Goal: Task Accomplishment & Management: Use online tool/utility

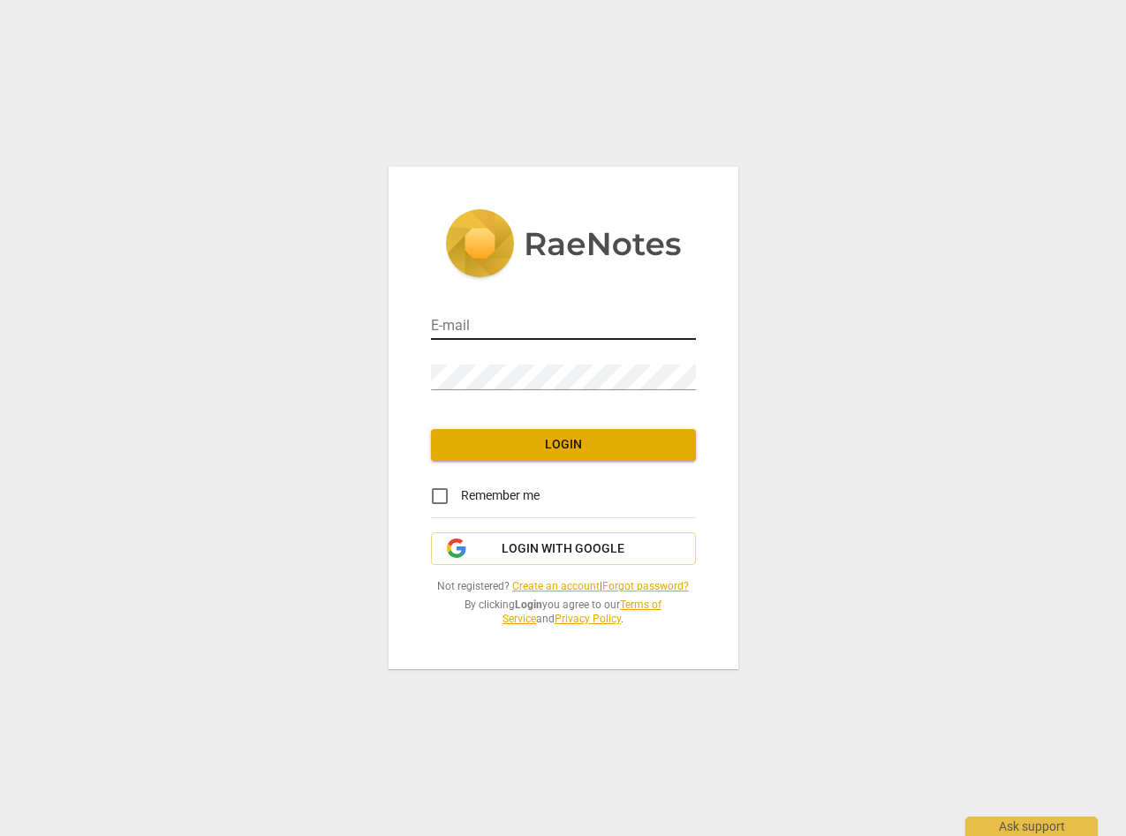
click at [461, 319] on input "email" at bounding box center [563, 327] width 265 height 26
type input "[EMAIL_ADDRESS][DOMAIN_NAME]"
click at [639, 546] on span "Login with Google" at bounding box center [563, 550] width 235 height 18
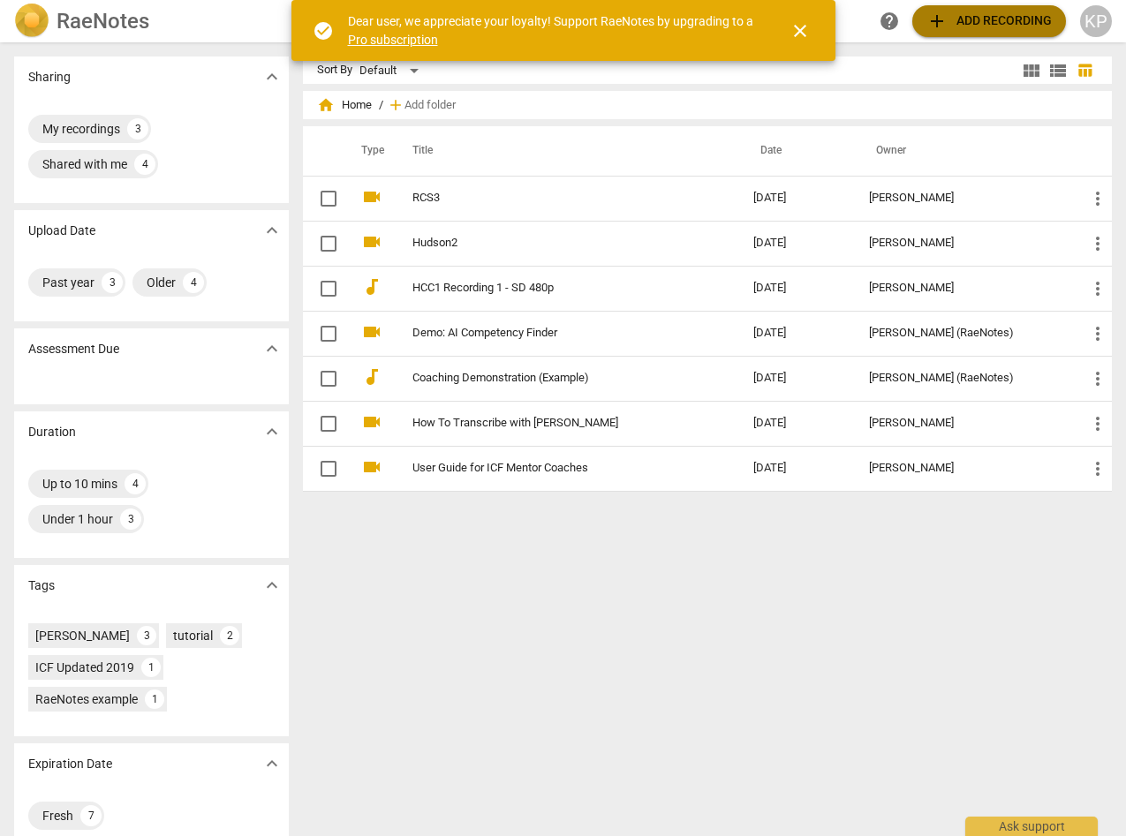
click at [950, 19] on span "add Add recording" at bounding box center [989, 21] width 125 height 21
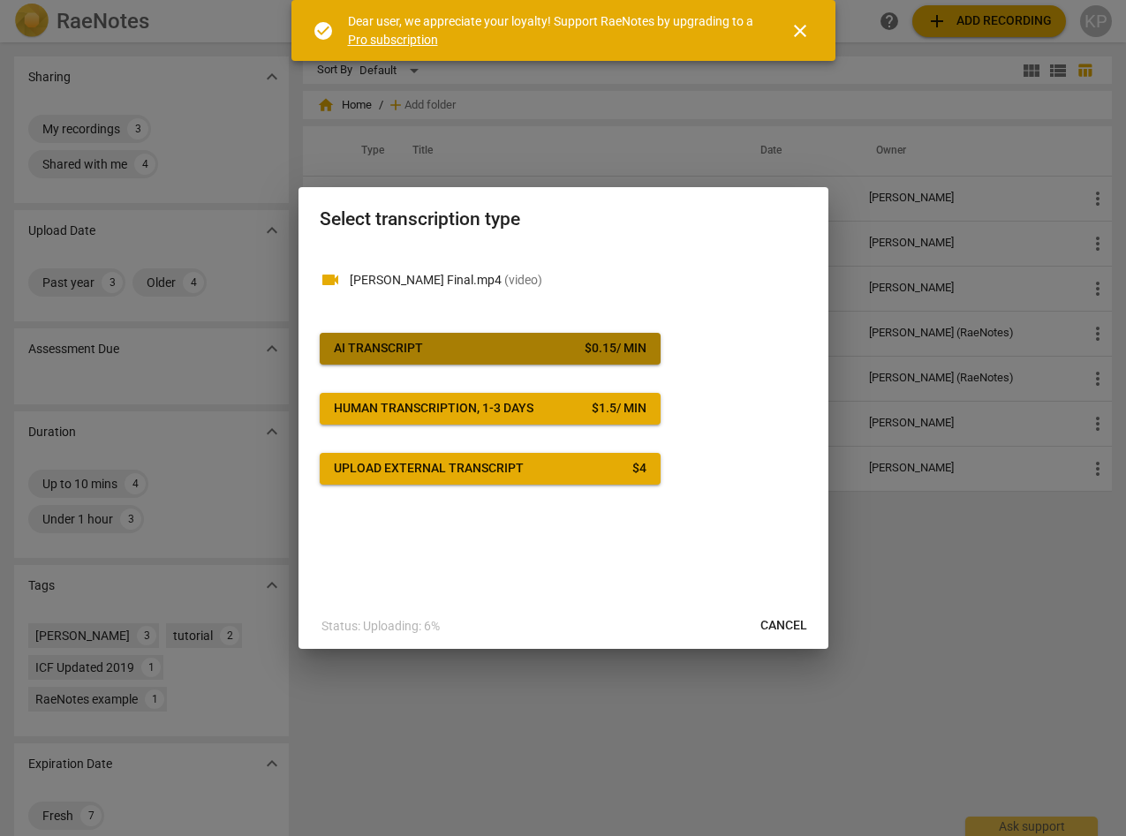
click at [588, 354] on div "$ 0.15 / min" at bounding box center [616, 349] width 62 height 18
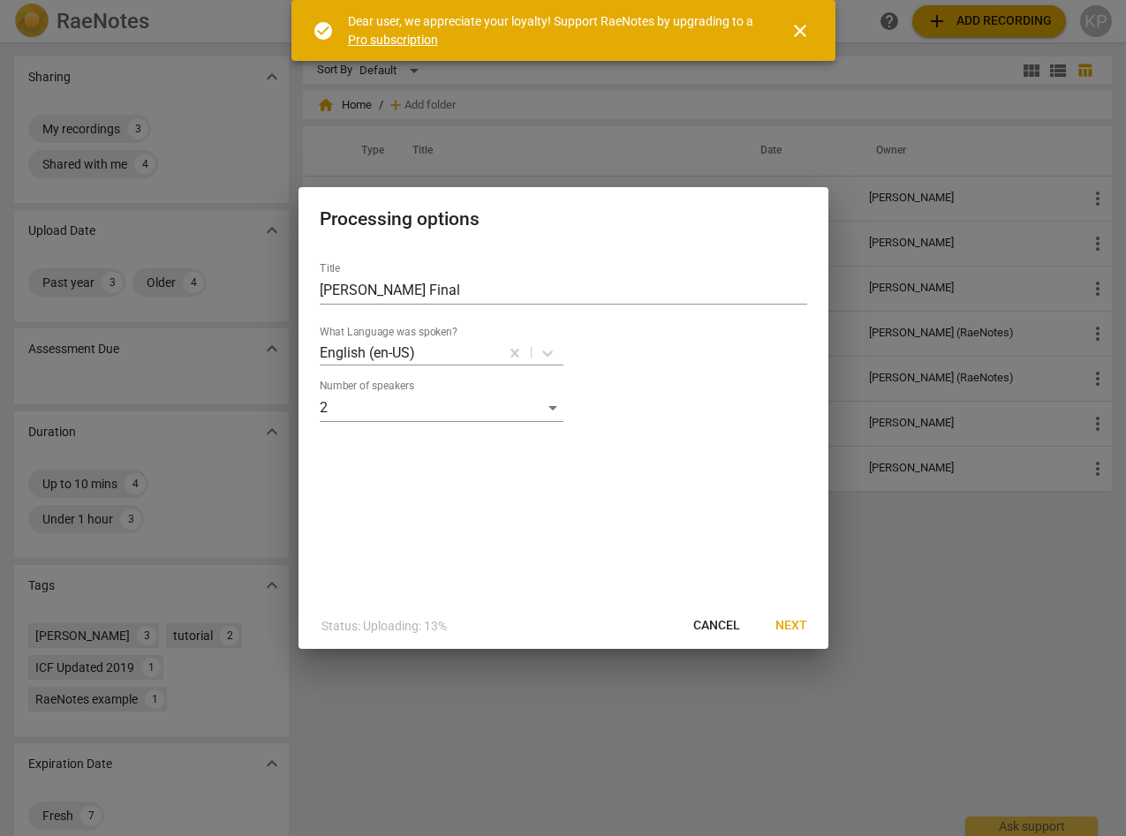
click at [783, 617] on span "Next" at bounding box center [791, 626] width 32 height 18
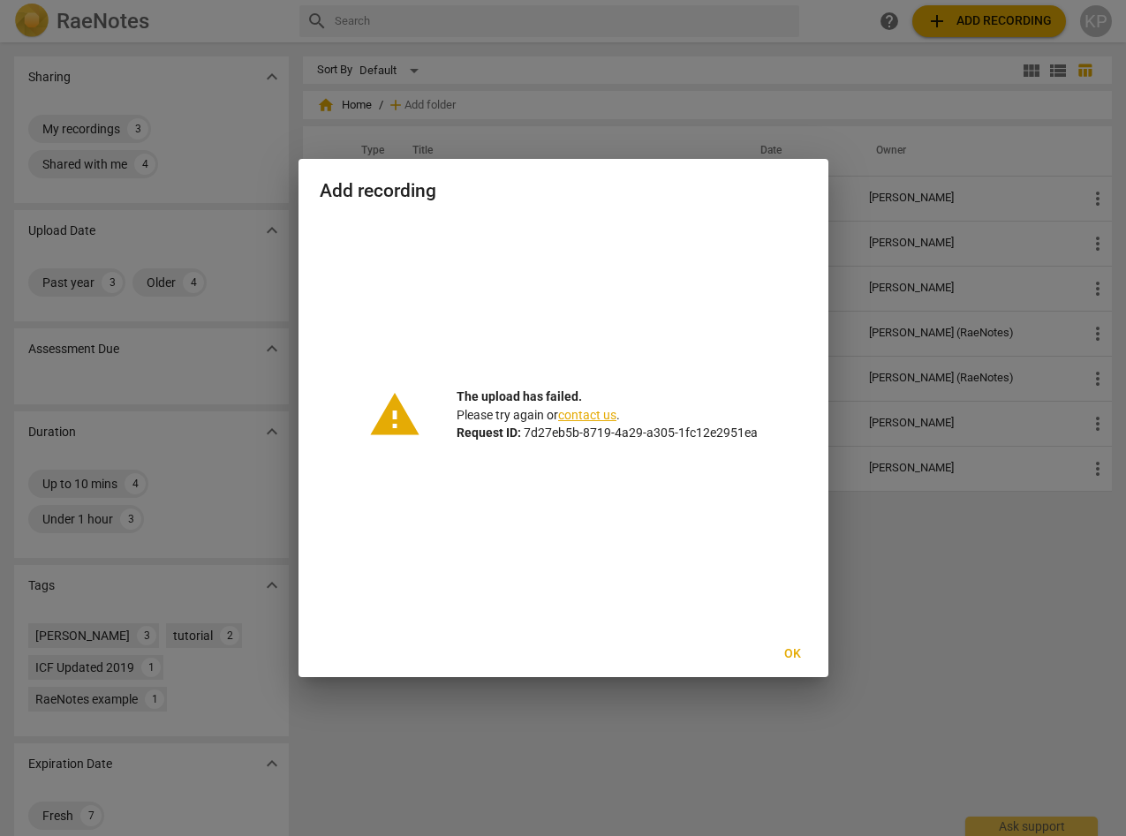
click at [783, 657] on span "Ok" at bounding box center [793, 655] width 28 height 18
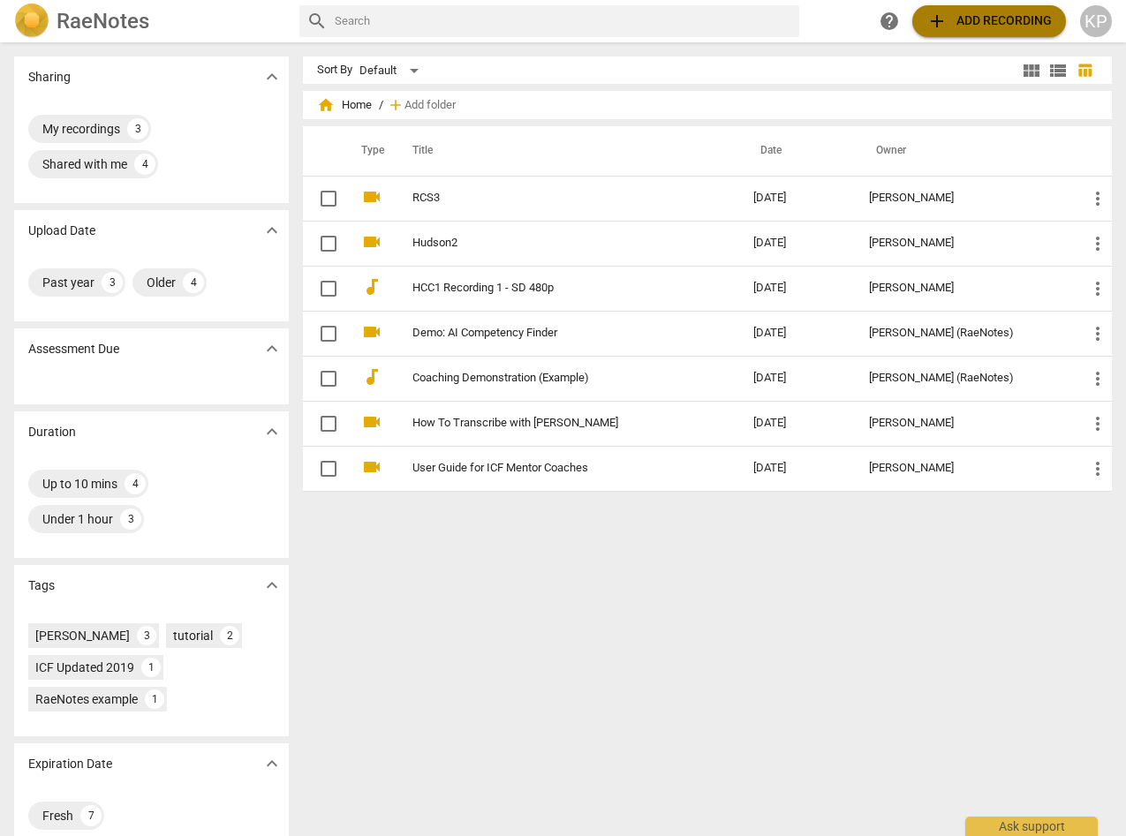
click at [1008, 22] on span "add Add recording" at bounding box center [989, 21] width 125 height 21
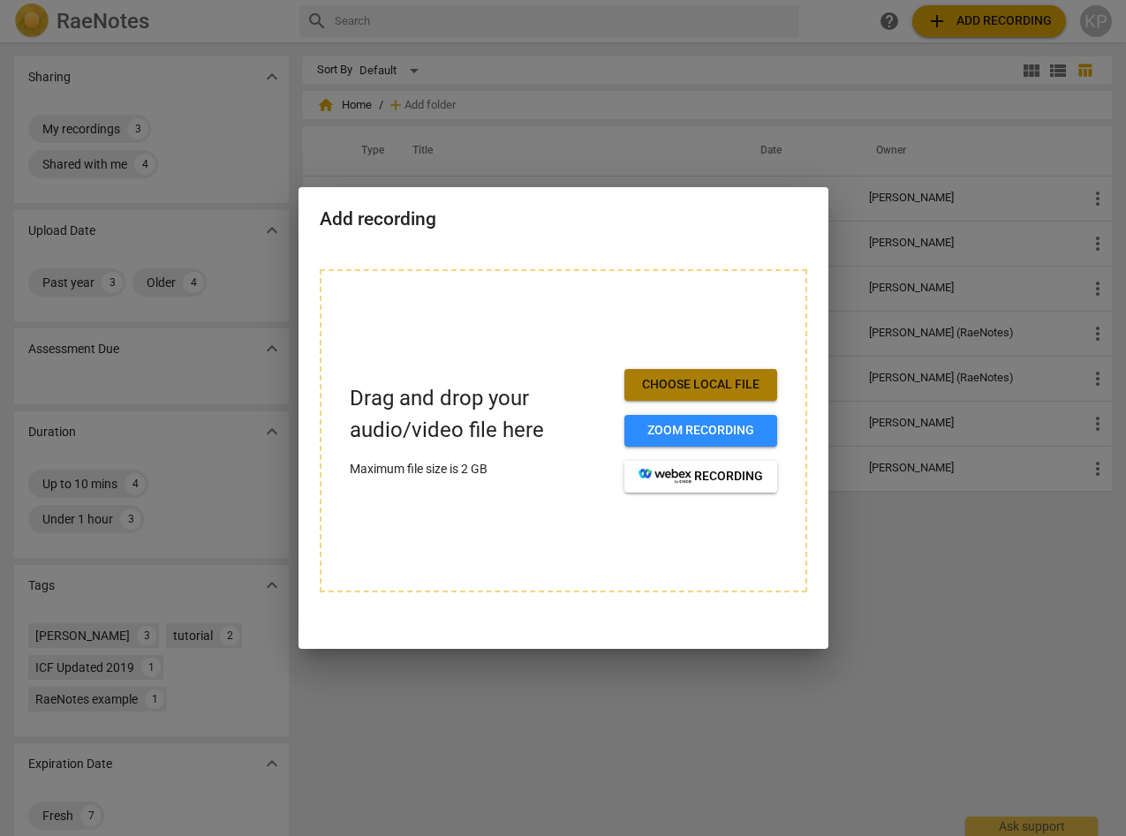
click at [750, 374] on button "Choose local file" at bounding box center [700, 385] width 153 height 32
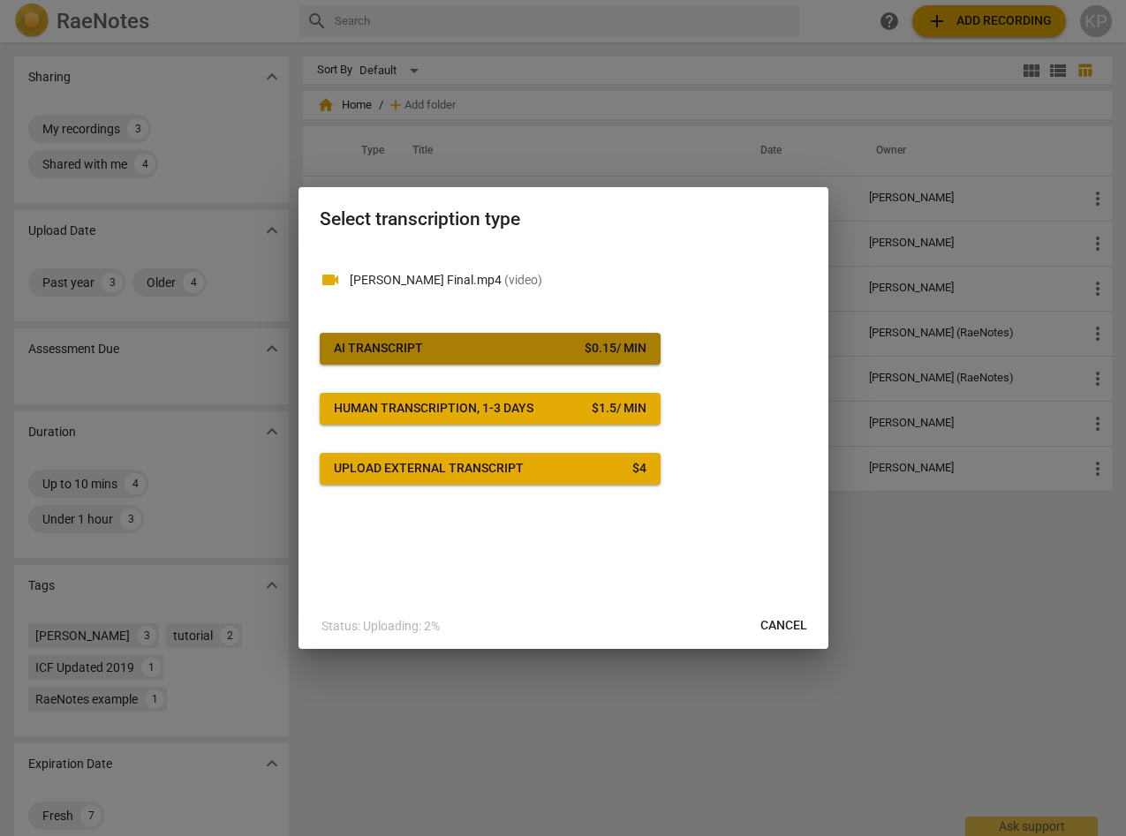
click at [609, 341] on div "$ 0.15 / min" at bounding box center [616, 349] width 62 height 18
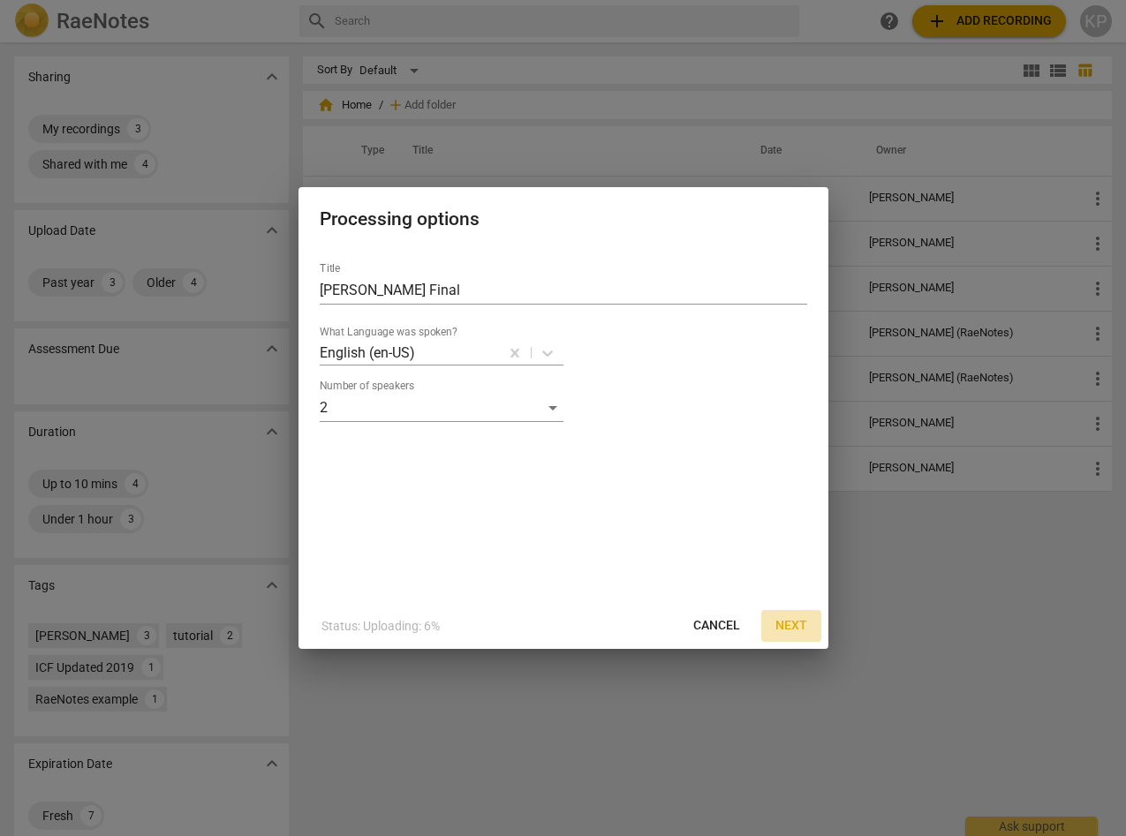
click at [782, 624] on span "Next" at bounding box center [791, 626] width 32 height 18
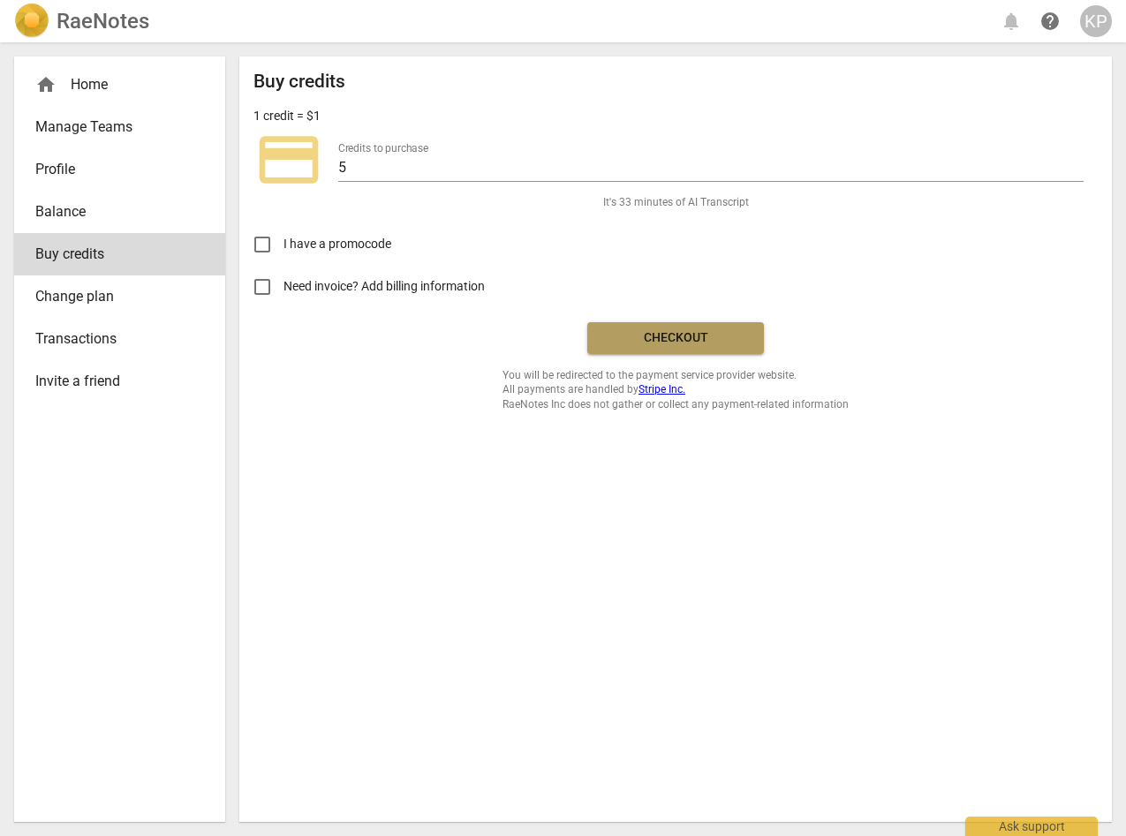
click at [670, 333] on span "Checkout" at bounding box center [675, 338] width 148 height 18
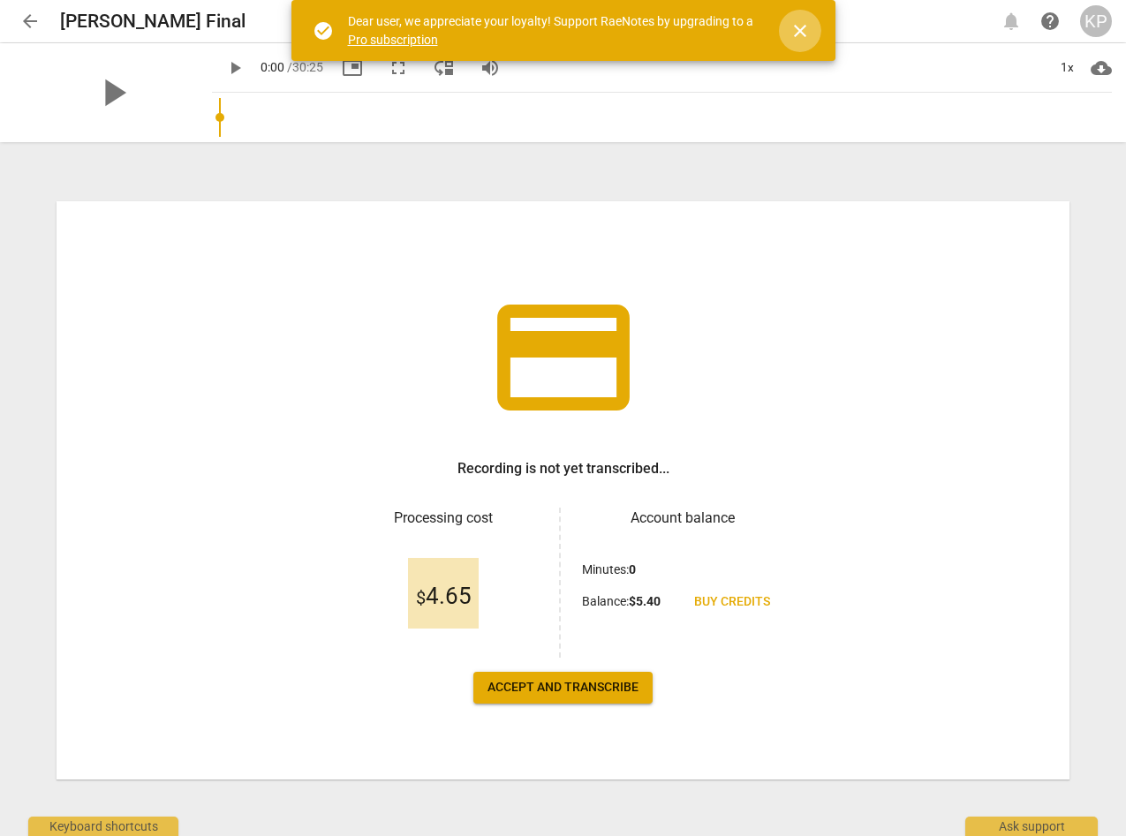
click at [803, 35] on span "close" at bounding box center [800, 30] width 21 height 21
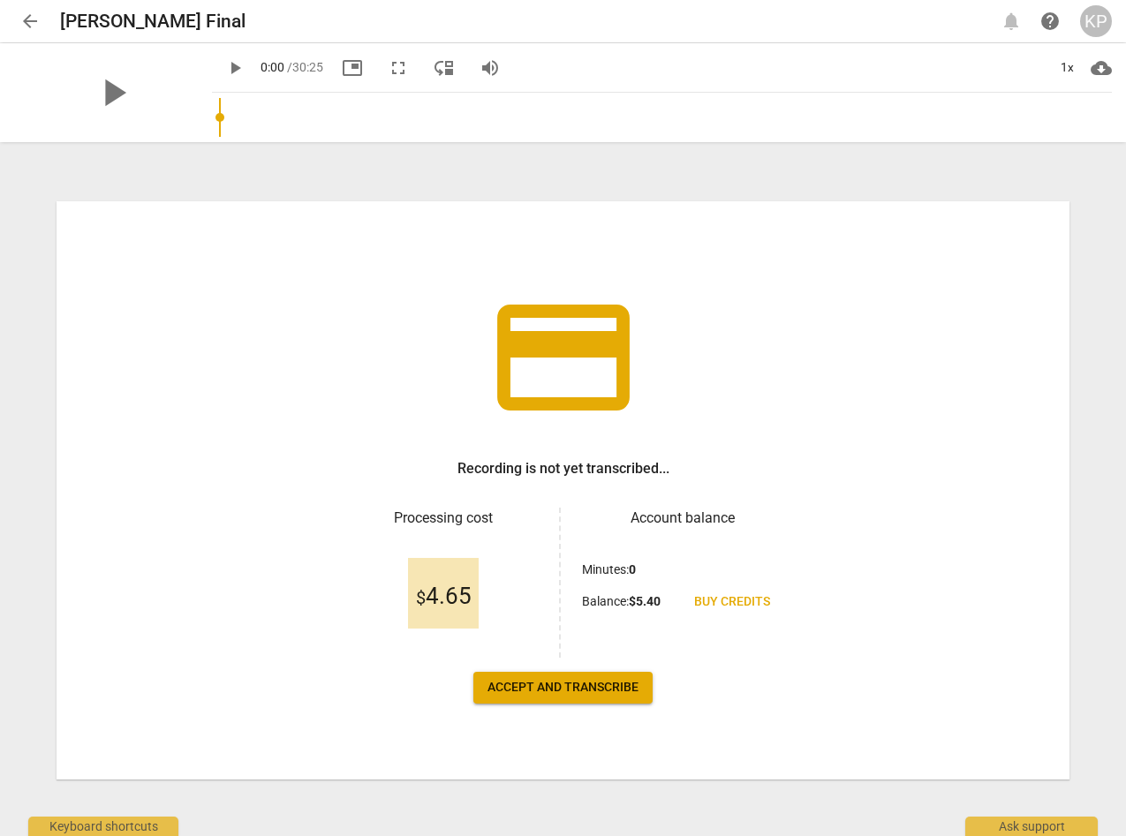
click at [591, 686] on span "Accept and transcribe" at bounding box center [563, 688] width 151 height 18
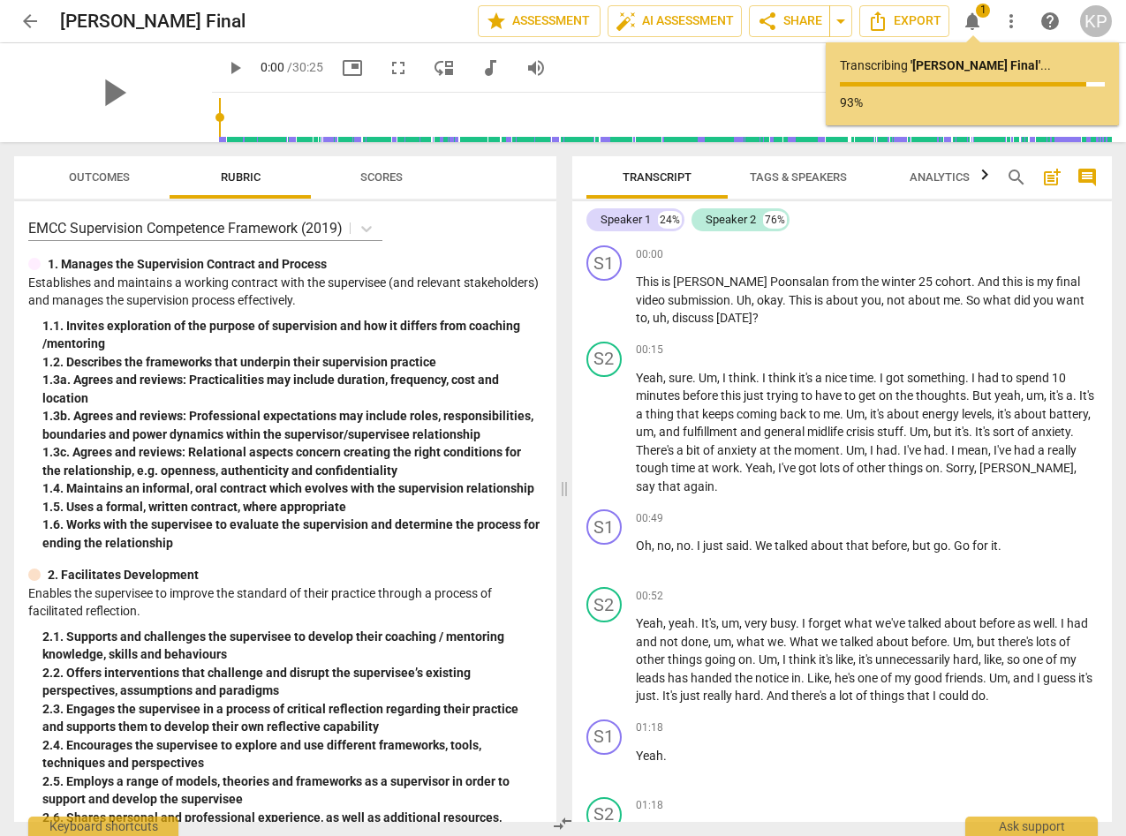
click at [758, 79] on div "play_arrow 0:00 / 30:25 picture_in_picture fullscreen move_down audiotrack volu…" at bounding box center [662, 67] width 900 height 49
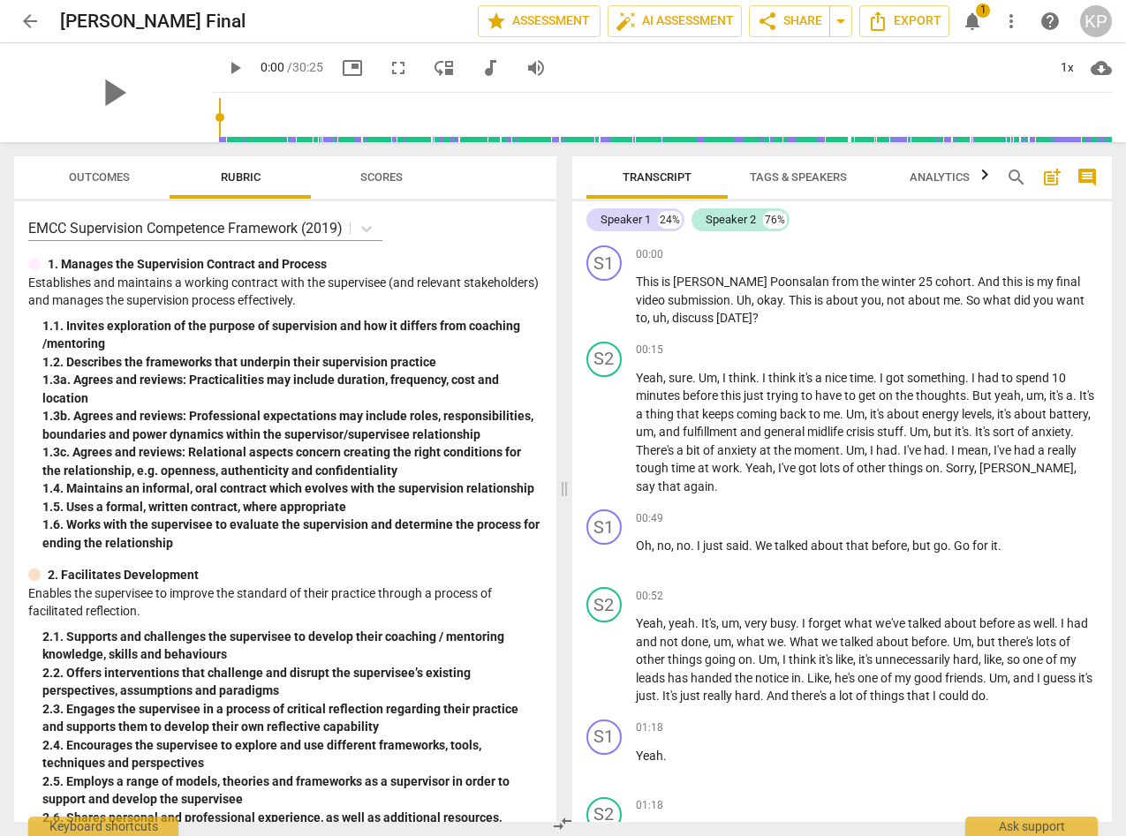
click at [1104, 69] on span "cloud_download" at bounding box center [1101, 67] width 21 height 21
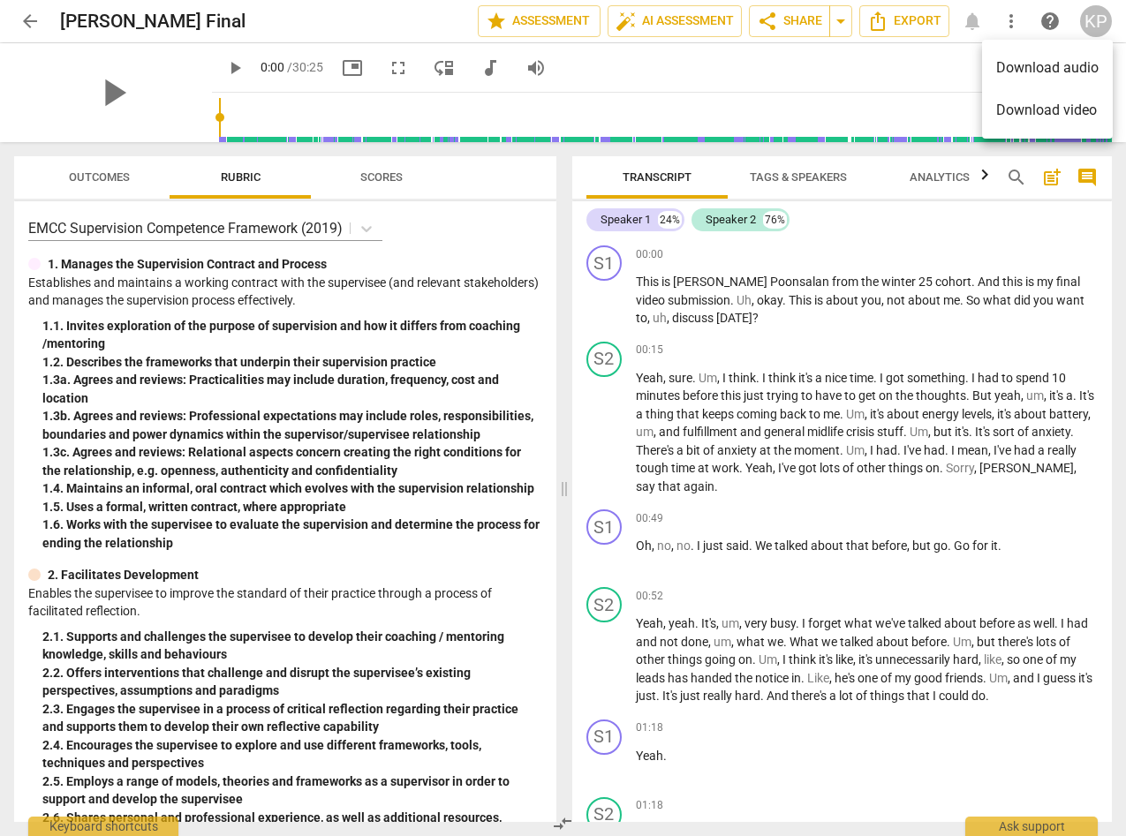
click at [934, 73] on div at bounding box center [563, 418] width 1126 height 836
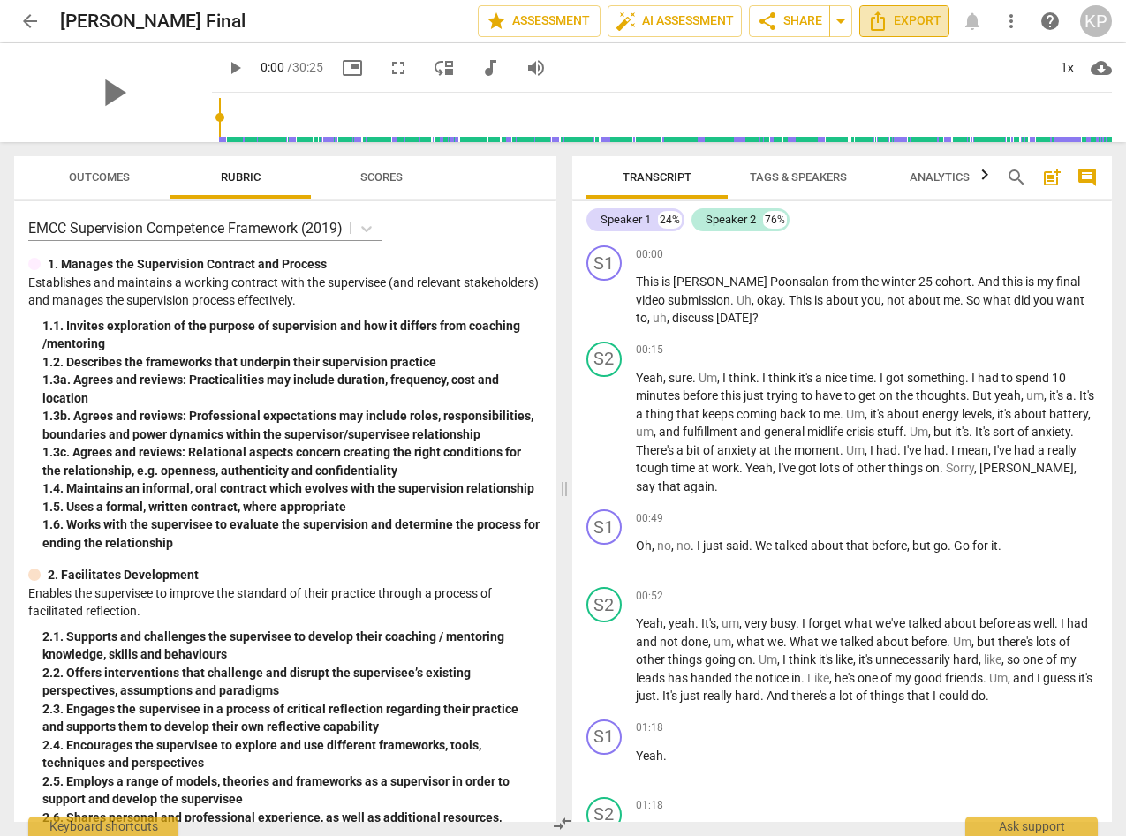
click at [896, 31] on span "Export" at bounding box center [904, 21] width 74 height 21
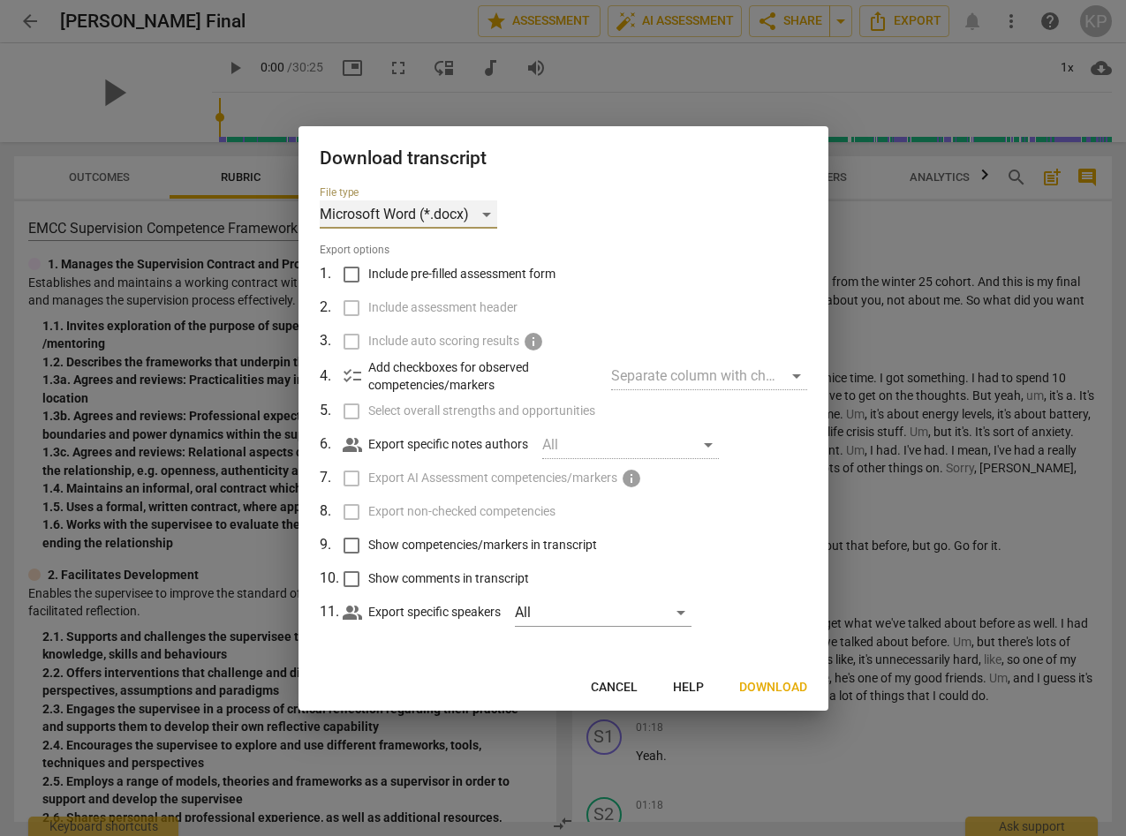
click at [486, 216] on div "Microsoft Word (*.docx)" at bounding box center [409, 214] width 178 height 28
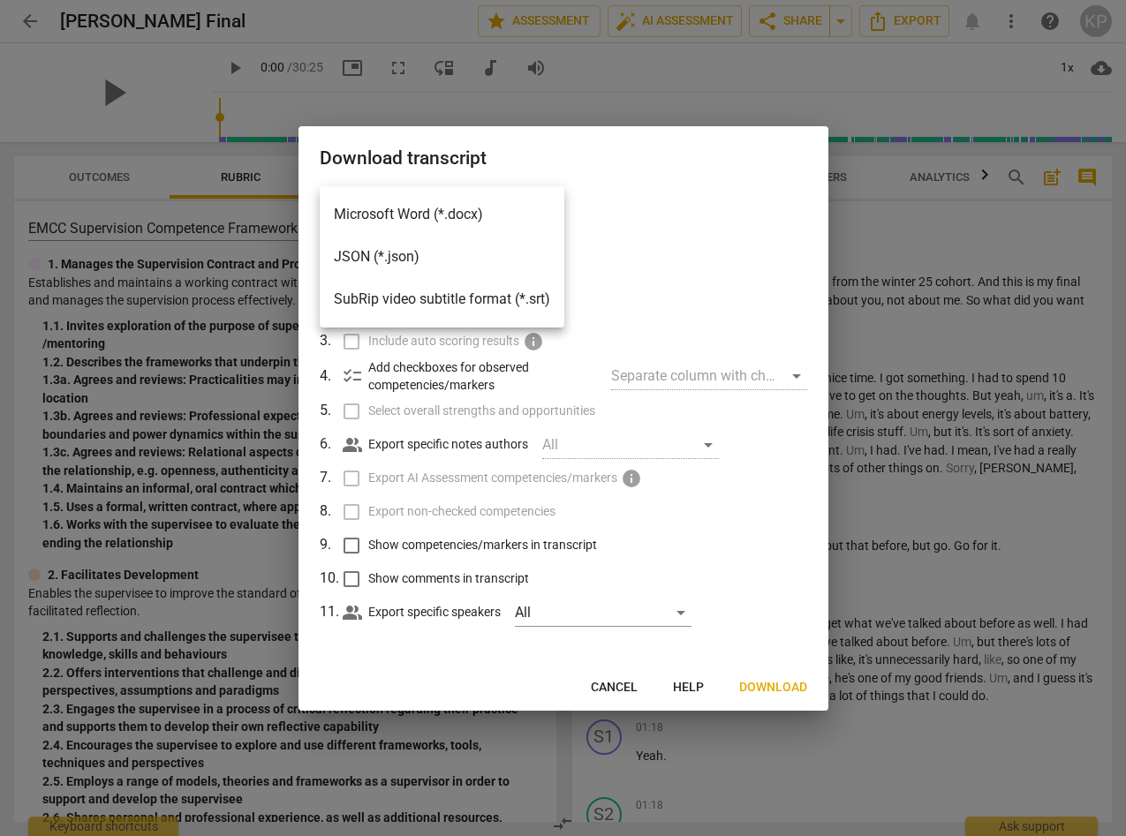
click at [478, 214] on li "Microsoft Word (*.docx)" at bounding box center [442, 214] width 245 height 42
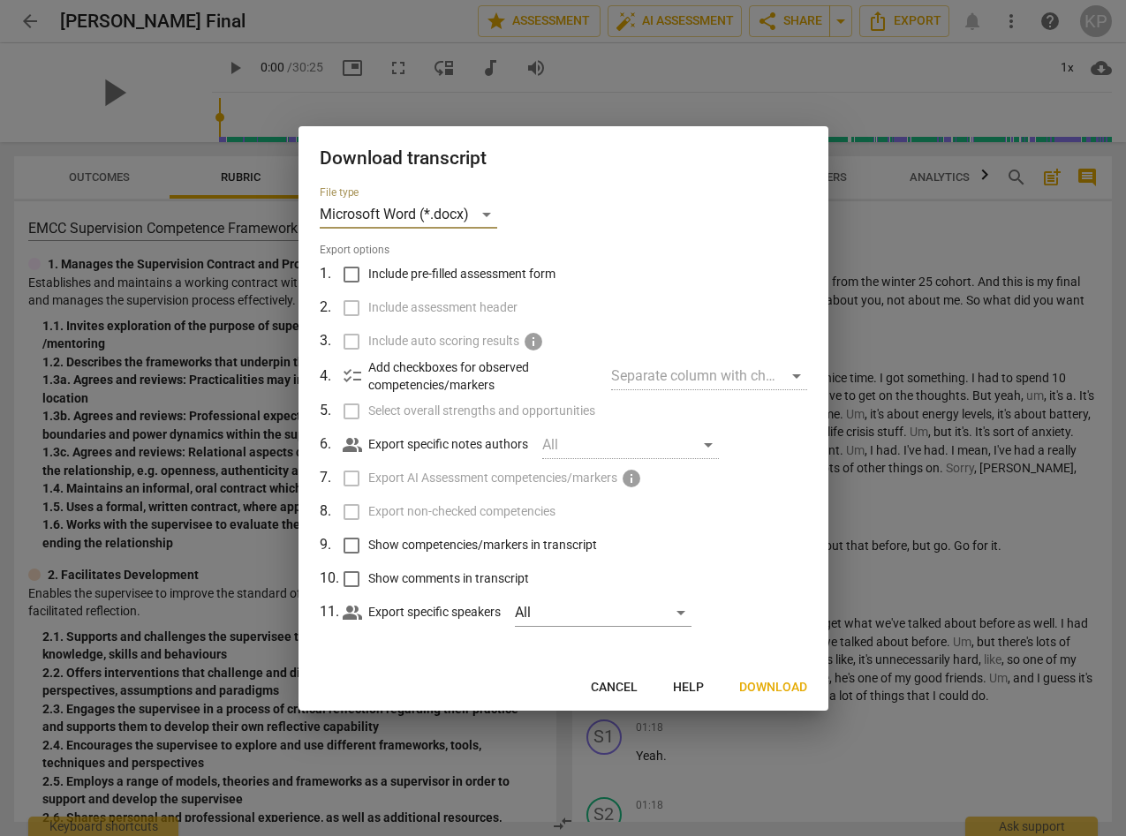
click at [623, 679] on span "Cancel" at bounding box center [614, 688] width 47 height 18
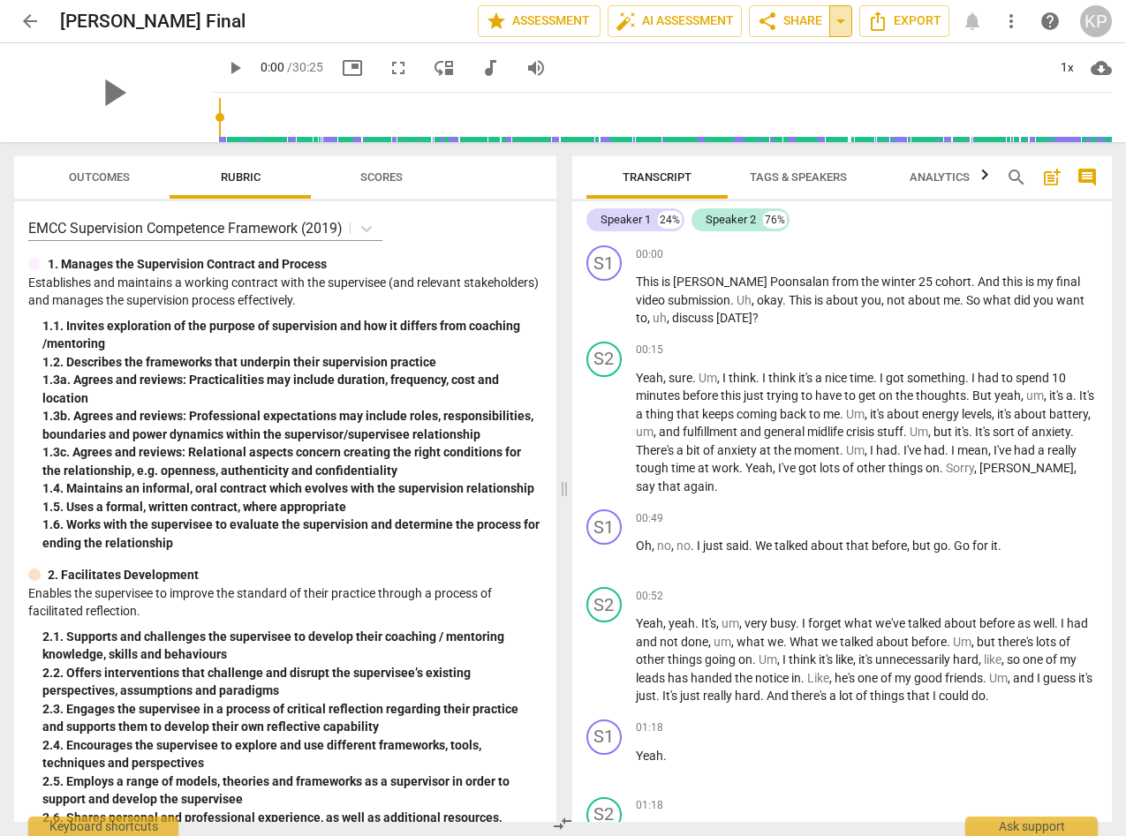
click at [841, 24] on span "arrow_drop_down" at bounding box center [840, 21] width 21 height 21
click at [812, 24] on span "share Share" at bounding box center [789, 21] width 65 height 21
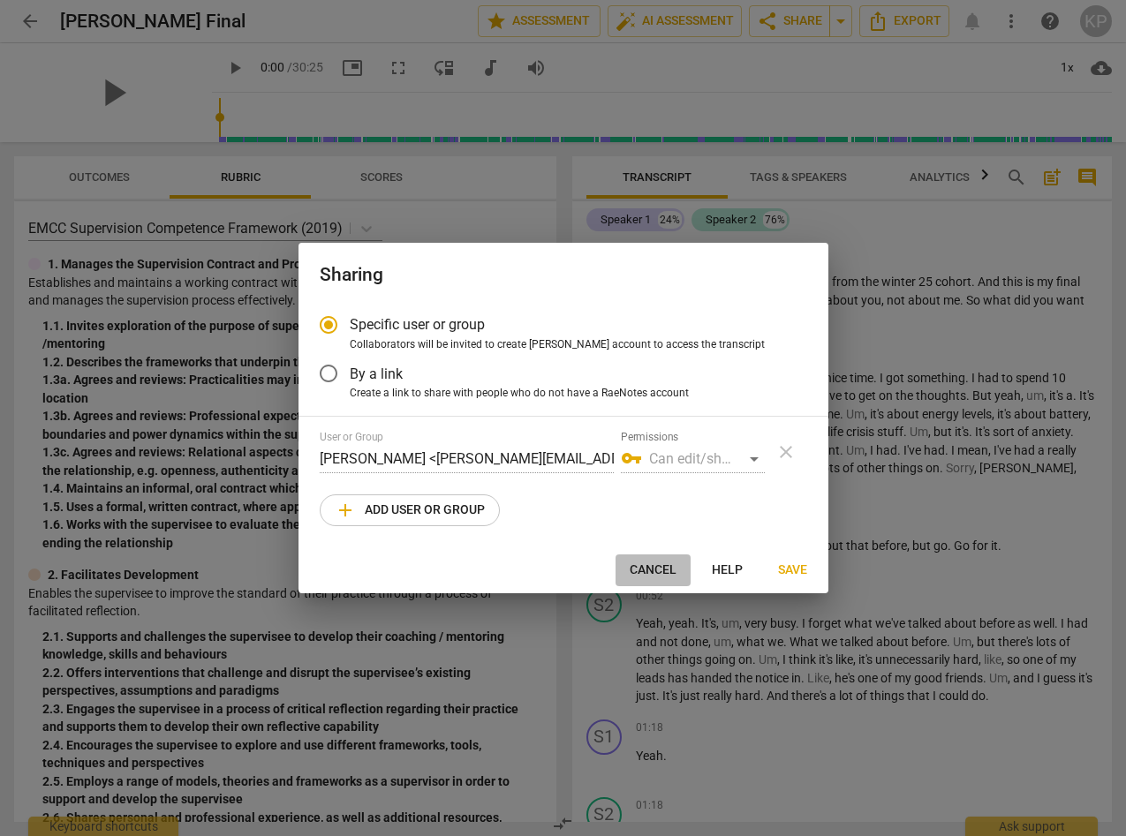
click at [656, 569] on span "Cancel" at bounding box center [653, 571] width 47 height 18
radio input "false"
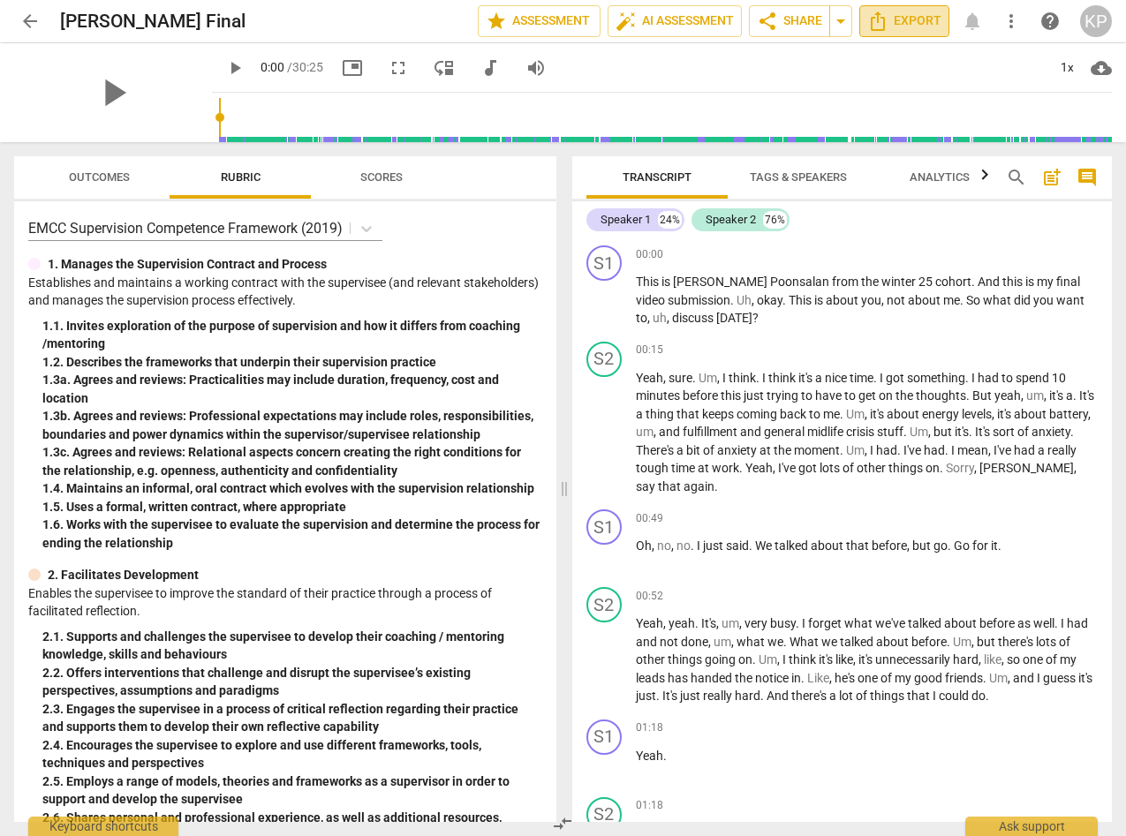
click at [927, 22] on span "Export" at bounding box center [904, 21] width 74 height 21
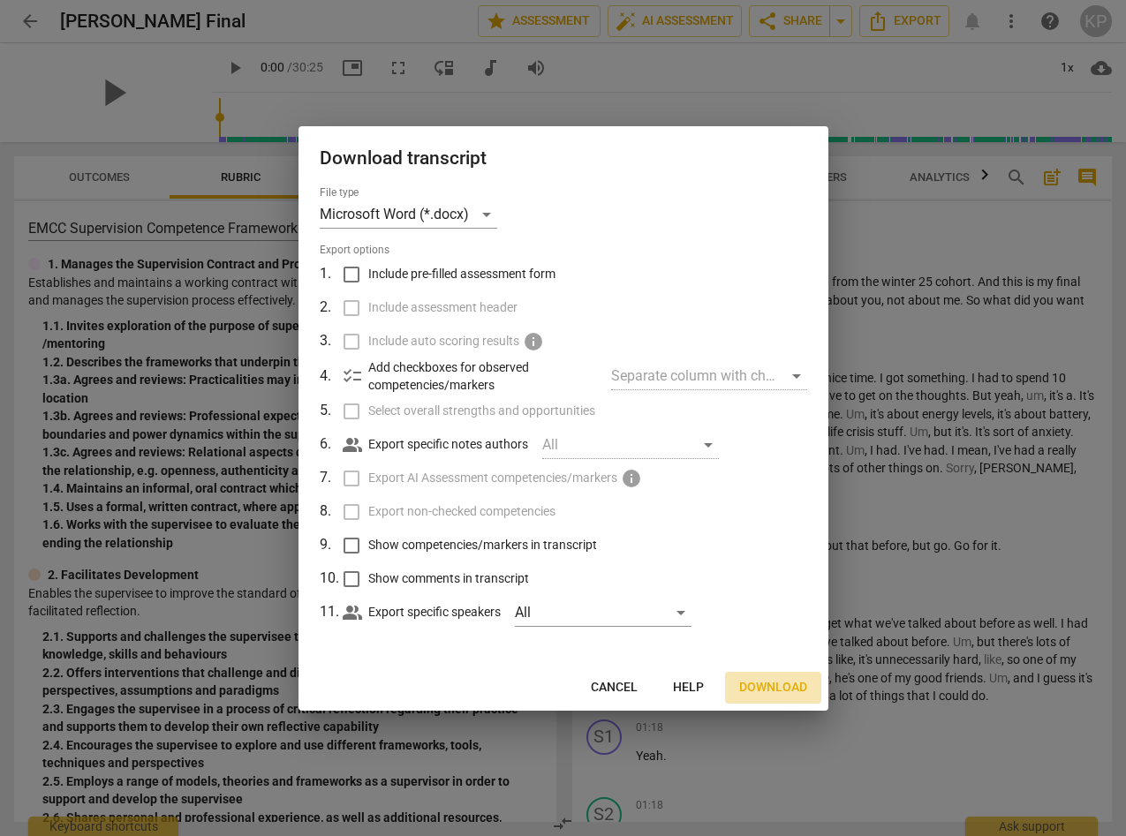
click at [757, 681] on span "Download" at bounding box center [773, 688] width 68 height 18
